Goal: Task Accomplishment & Management: Manage account settings

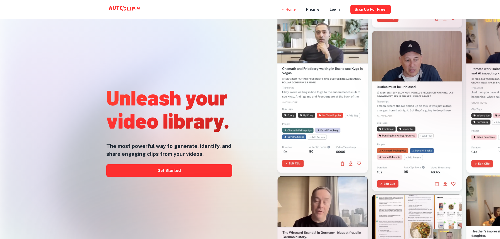
scroll to position [26, 0]
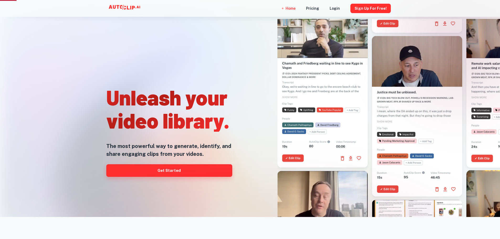
click at [137, 168] on link "Get Started" at bounding box center [169, 170] width 126 height 13
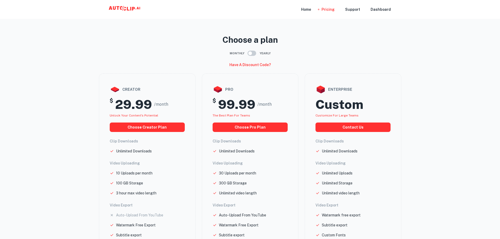
click at [123, 13] on icon at bounding box center [125, 9] width 52 height 10
